Goal: Use online tool/utility

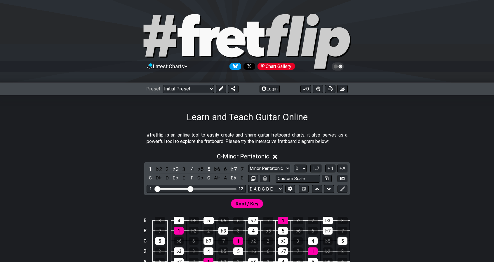
select select "D"
select select "D A D G B E"
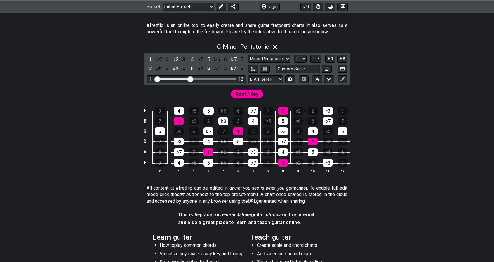
scroll to position [107, 0]
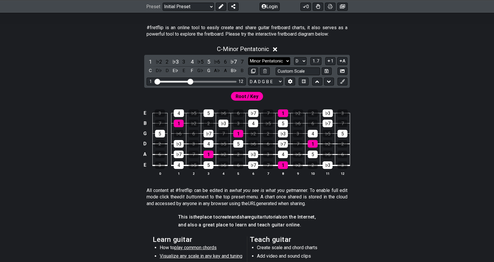
click at [270, 60] on select "Minor Pentatonic Click to edit Minor Pentatonic Major Pentatonic Minor Blues Ma…" at bounding box center [269, 61] width 42 height 8
select select "Minor Blues"
click at [248, 57] on select "Minor Pentatonic Click to edit Minor Pentatonic Major Pentatonic Minor Blues Ma…" at bounding box center [269, 61] width 42 height 8
select select "C"
select select "E A D G B E"
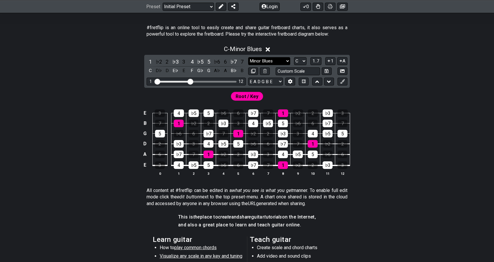
click at [270, 62] on select "Minor Pentatonic Click to edit Minor Pentatonic Major Pentatonic Minor Blues Ma…" at bounding box center [269, 61] width 42 height 8
click at [248, 57] on select "Minor Pentatonic Click to edit Minor Pentatonic Major Pentatonic Minor Blues Ma…" at bounding box center [269, 61] width 42 height 8
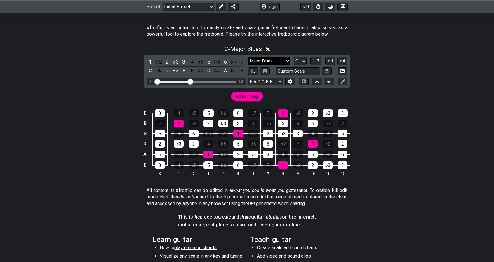
click at [283, 59] on select "Minor Pentatonic Click to edit Minor Pentatonic Major Pentatonic Minor Blues Ma…" at bounding box center [269, 61] width 42 height 8
select select "Minor Pentatonic"
click at [248, 57] on select "Minor Pentatonic Click to edit Minor Pentatonic Major Pentatonic Minor Blues Ma…" at bounding box center [269, 61] width 42 height 8
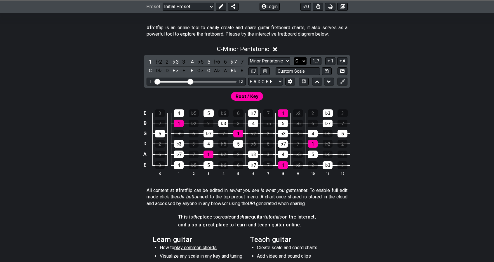
click at [297, 58] on select "A♭ A A♯ B♭ B C C♯ D♭ D D♯ E♭ E F F♯ G♭ G G♯" at bounding box center [300, 61] width 13 height 8
select select "D"
click at [294, 57] on select "A♭ A A♯ B♭ B C C♯ D♭ D D♯ E♭ E F F♯ G♭ G G♯" at bounding box center [300, 61] width 13 height 8
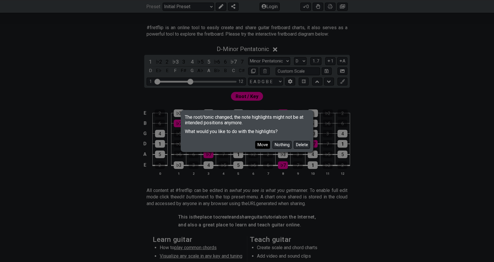
click at [268, 142] on button "Move" at bounding box center [262, 145] width 15 height 8
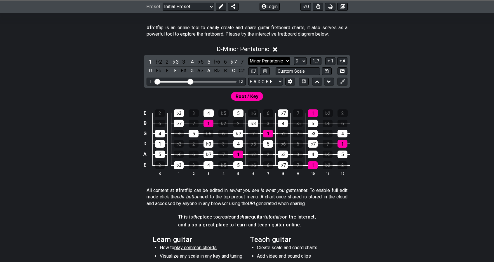
click at [286, 60] on select "Minor Pentatonic Click to edit Minor Pentatonic Major Pentatonic Minor Blues Ma…" at bounding box center [269, 61] width 42 height 8
click at [248, 57] on select "Minor Pentatonic Click to edit Minor Pentatonic Major Pentatonic Minor Blues Ma…" at bounding box center [269, 61] width 42 height 8
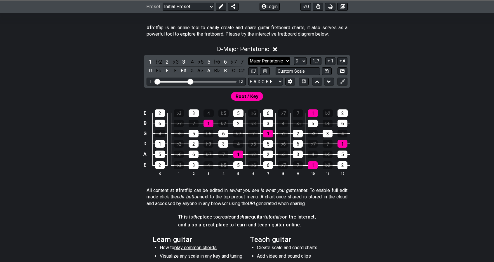
click at [272, 57] on select "Minor Pentatonic Click to edit Minor Pentatonic Major Pentatonic Minor Blues Ma…" at bounding box center [269, 61] width 42 height 8
click at [248, 57] on select "Minor Pentatonic Click to edit Minor Pentatonic Major Pentatonic Minor Blues Ma…" at bounding box center [269, 61] width 42 height 8
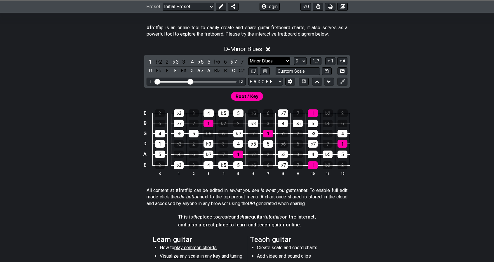
click at [280, 61] on select "Minor Pentatonic Click to edit Minor Pentatonic Major Pentatonic Minor Blues Ma…" at bounding box center [269, 61] width 42 height 8
click at [248, 57] on select "Minor Pentatonic Click to edit Minor Pentatonic Major Pentatonic Minor Blues Ma…" at bounding box center [269, 61] width 42 height 8
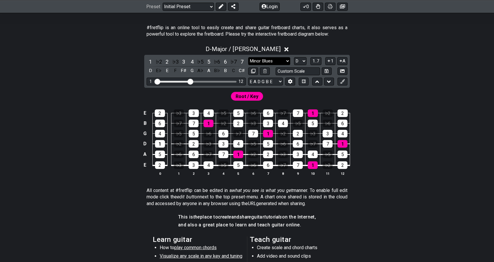
click at [276, 64] on select "Minor Pentatonic Click to edit Minor Pentatonic Major Pentatonic Minor Blues Ma…" at bounding box center [269, 61] width 42 height 8
click at [248, 57] on select "Minor Pentatonic Click to edit Minor Pentatonic Major Pentatonic Minor Blues Ma…" at bounding box center [269, 61] width 42 height 8
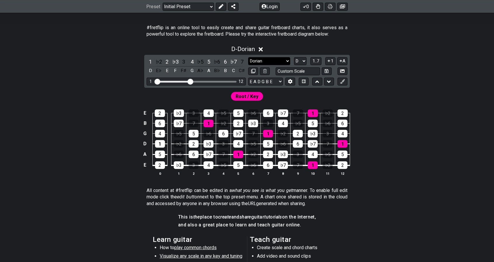
click at [281, 60] on select "Minor Pentatonic Click to edit Minor Pentatonic Major Pentatonic Minor Blues Ma…" at bounding box center [269, 61] width 42 height 8
click at [248, 57] on select "Minor Pentatonic Click to edit Minor Pentatonic Major Pentatonic Minor Blues Ma…" at bounding box center [269, 61] width 42 height 8
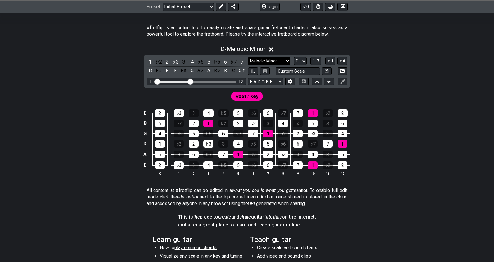
click at [275, 58] on select "Minor Pentatonic Click to edit Minor Pentatonic Major Pentatonic Minor Blues Ma…" at bounding box center [269, 61] width 42 height 8
click at [248, 57] on select "Minor Pentatonic Click to edit Minor Pentatonic Major Pentatonic Minor Blues Ma…" at bounding box center [269, 61] width 42 height 8
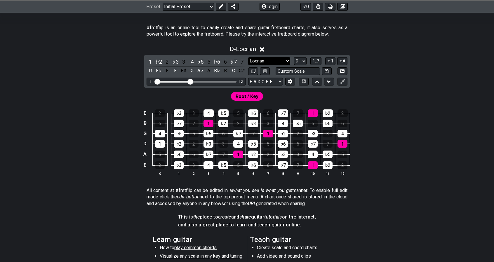
click at [277, 60] on select "Minor Pentatonic Click to edit Minor Pentatonic Major Pentatonic Minor Blues Ma…" at bounding box center [269, 61] width 42 height 8
select select "Minor / Aeolian"
click at [248, 57] on select "Minor Pentatonic Click to edit Minor Pentatonic Major Pentatonic Minor Blues Ma…" at bounding box center [269, 61] width 42 height 8
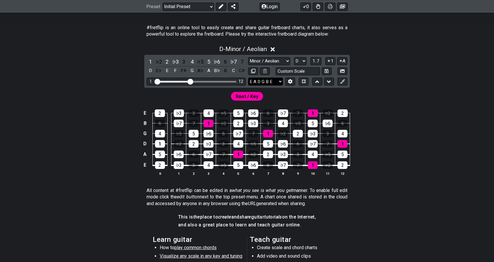
click at [270, 79] on select "E A D G B E E A D G B E E A D G B E B E A D F♯ B A D G C E A D A D G B E E♭ A♭ …" at bounding box center [265, 82] width 35 height 8
select select "D A D G B E"
click at [248, 78] on select "E A D G B E E A D G B E E A D G B E B E A D F♯ B A D G C E A D A D G B E E♭ A♭ …" at bounding box center [265, 82] width 35 height 8
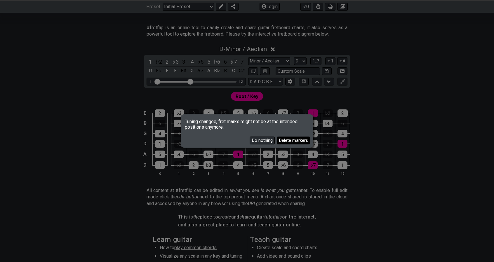
click at [284, 141] on button "Delete markers" at bounding box center [293, 141] width 33 height 8
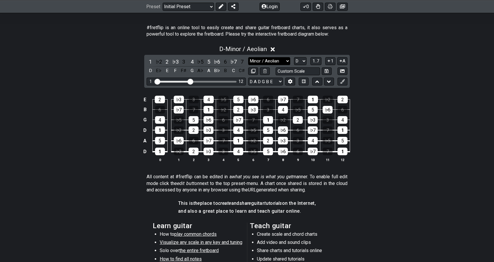
click at [283, 61] on select "Minor Pentatonic Click to edit Minor Pentatonic Major Pentatonic Minor Blues Ma…" at bounding box center [269, 61] width 42 height 8
click at [248, 57] on select "Minor Pentatonic Click to edit Minor Pentatonic Major Pentatonic Minor Blues Ma…" at bounding box center [269, 61] width 42 height 8
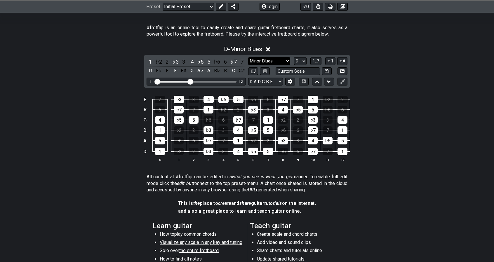
click at [279, 59] on select "Minor Pentatonic Click to edit Minor Pentatonic Major Pentatonic Minor Blues Ma…" at bounding box center [269, 61] width 42 height 8
select select "Minor Pentatonic"
click at [248, 57] on select "Minor Pentatonic Click to edit Minor Pentatonic Major Pentatonic Minor Blues Ma…" at bounding box center [269, 61] width 42 height 8
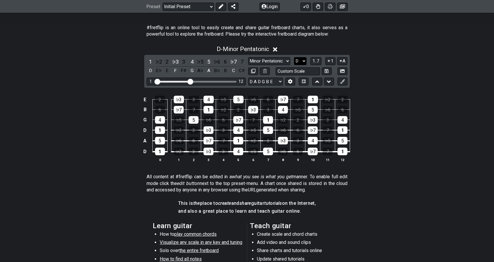
click at [303, 59] on select "A♭ A A♯ B♭ B C C♯ D♭ D D♯ E♭ E F F♯ G♭ G G♯" at bounding box center [300, 61] width 13 height 8
click at [294, 57] on select "A♭ A A♯ B♭ B C C♯ D♭ D D♯ E♭ E F F♯ G♭ G G♯" at bounding box center [300, 61] width 13 height 8
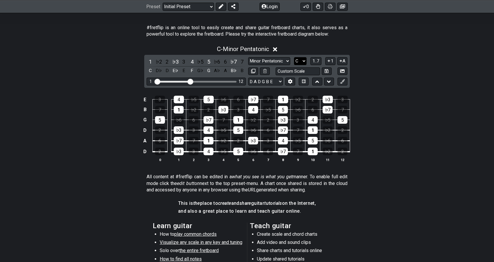
click at [301, 60] on select "A♭ A A♯ B♭ B C C♯ D♭ D D♯ E♭ E F F♯ G♭ G G♯" at bounding box center [300, 61] width 13 height 8
select select "F"
click at [294, 57] on select "A♭ A A♯ B♭ B C C♯ D♭ D D♯ E♭ E F F♯ G♭ G G♯" at bounding box center [300, 61] width 13 height 8
